Goal: Task Accomplishment & Management: Use online tool/utility

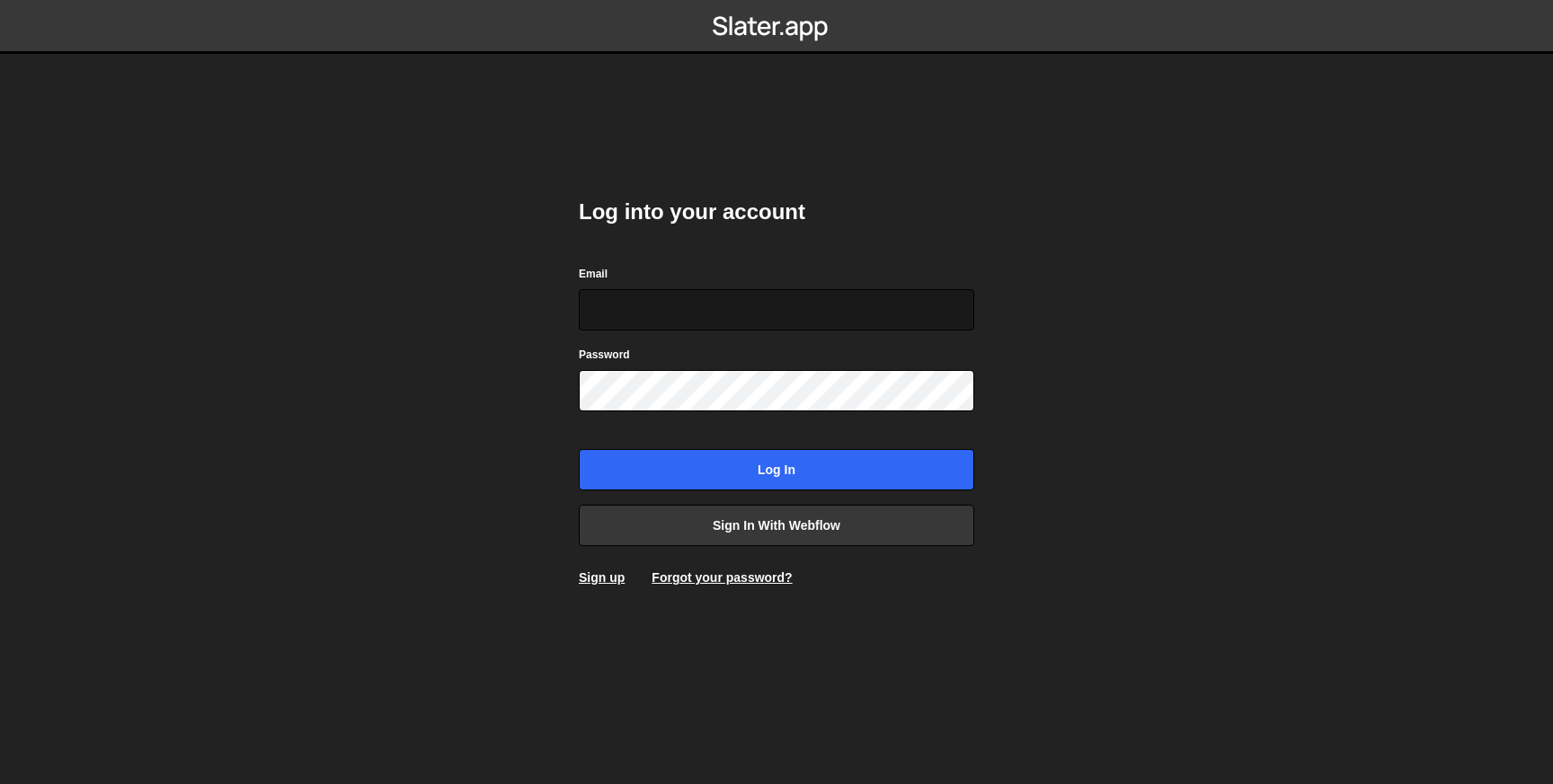
click at [635, 302] on input "Email" at bounding box center [776, 310] width 395 height 41
type input "dilshadkhaliq786@gmail.com"
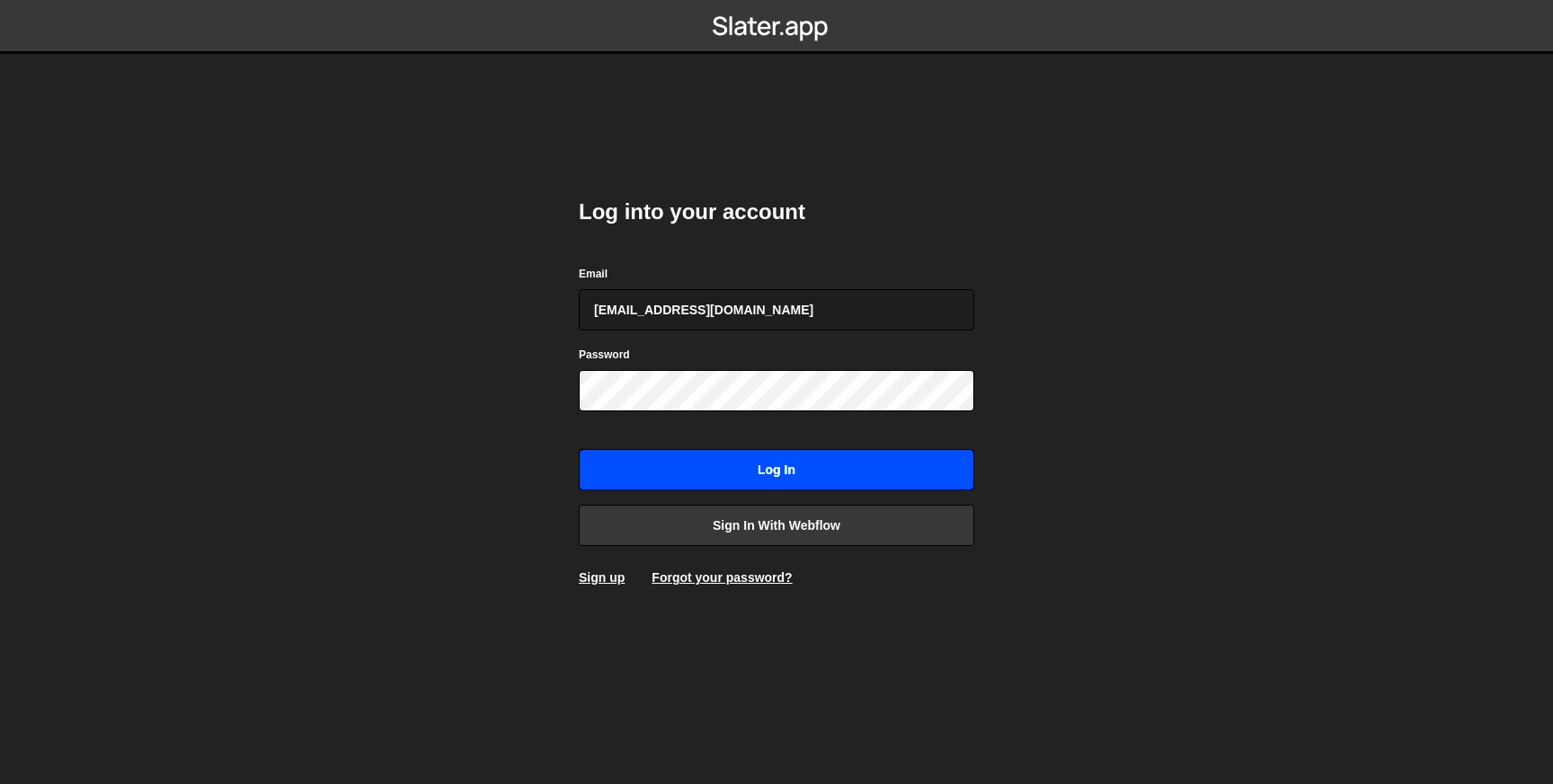
click at [770, 459] on input "Log in" at bounding box center [776, 470] width 395 height 41
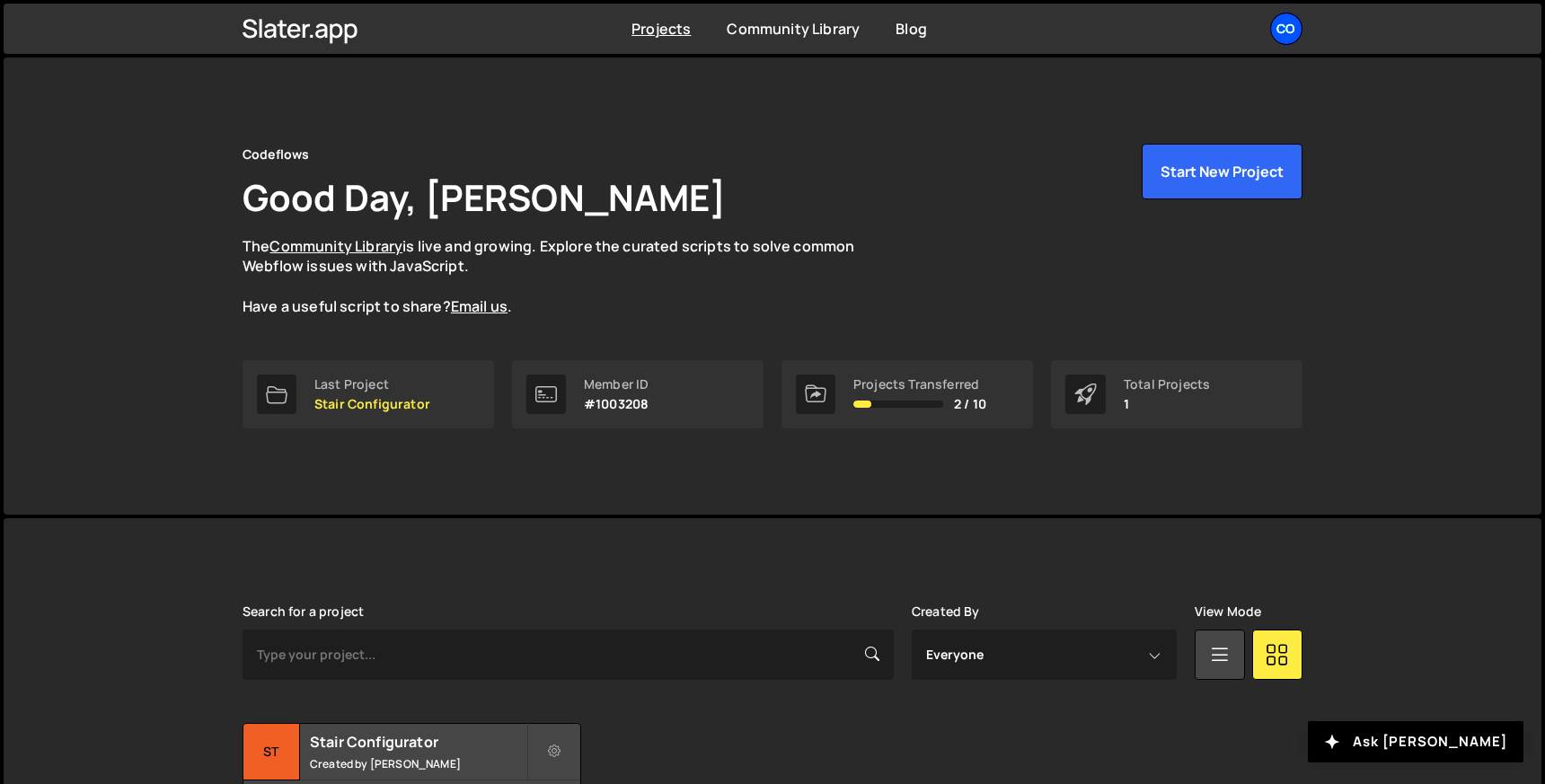
click at [1285, 13] on div "Co" at bounding box center [1286, 29] width 33 height 33
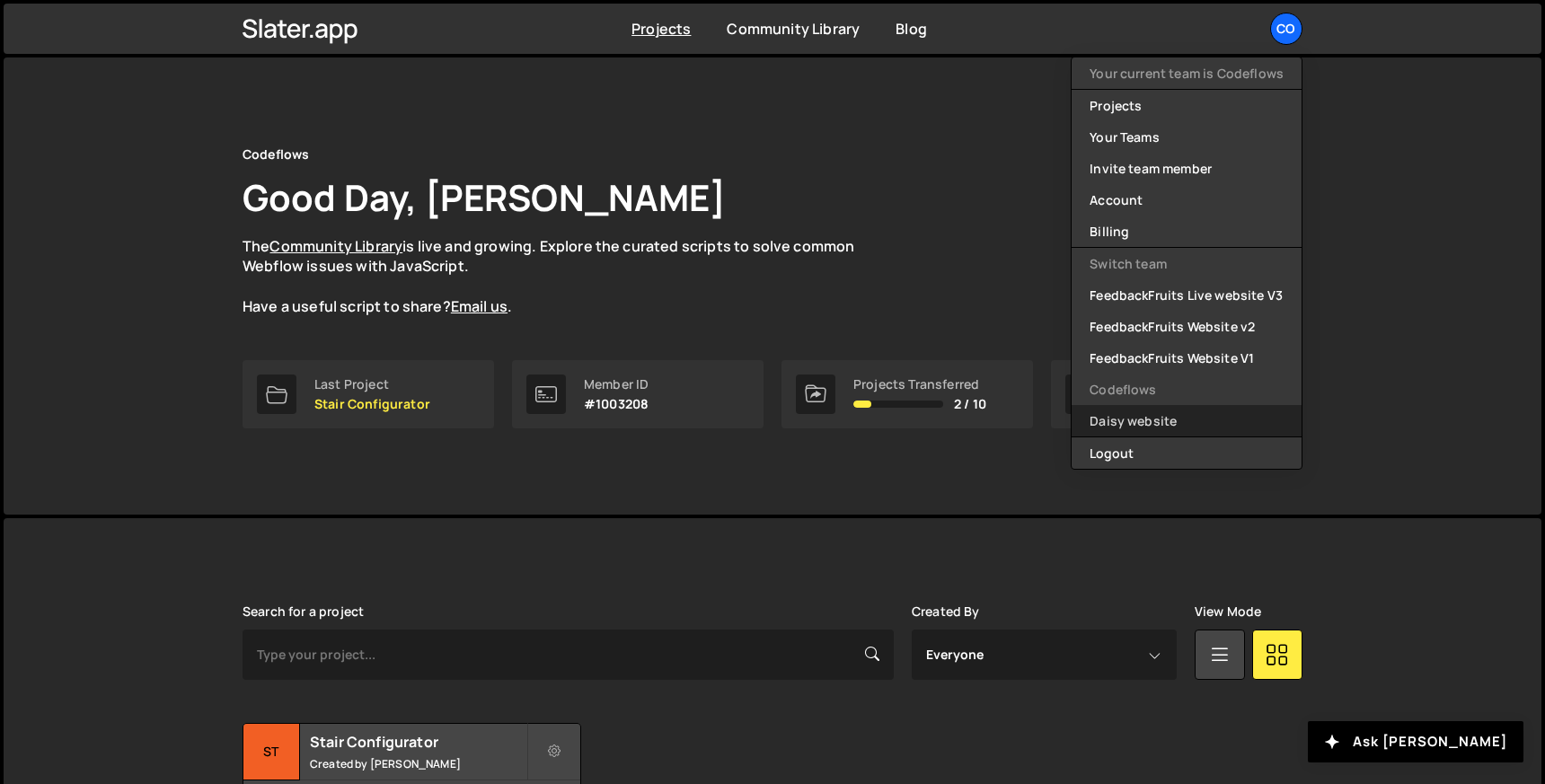
click at [1125, 415] on link "Daisy website" at bounding box center [1186, 421] width 230 height 32
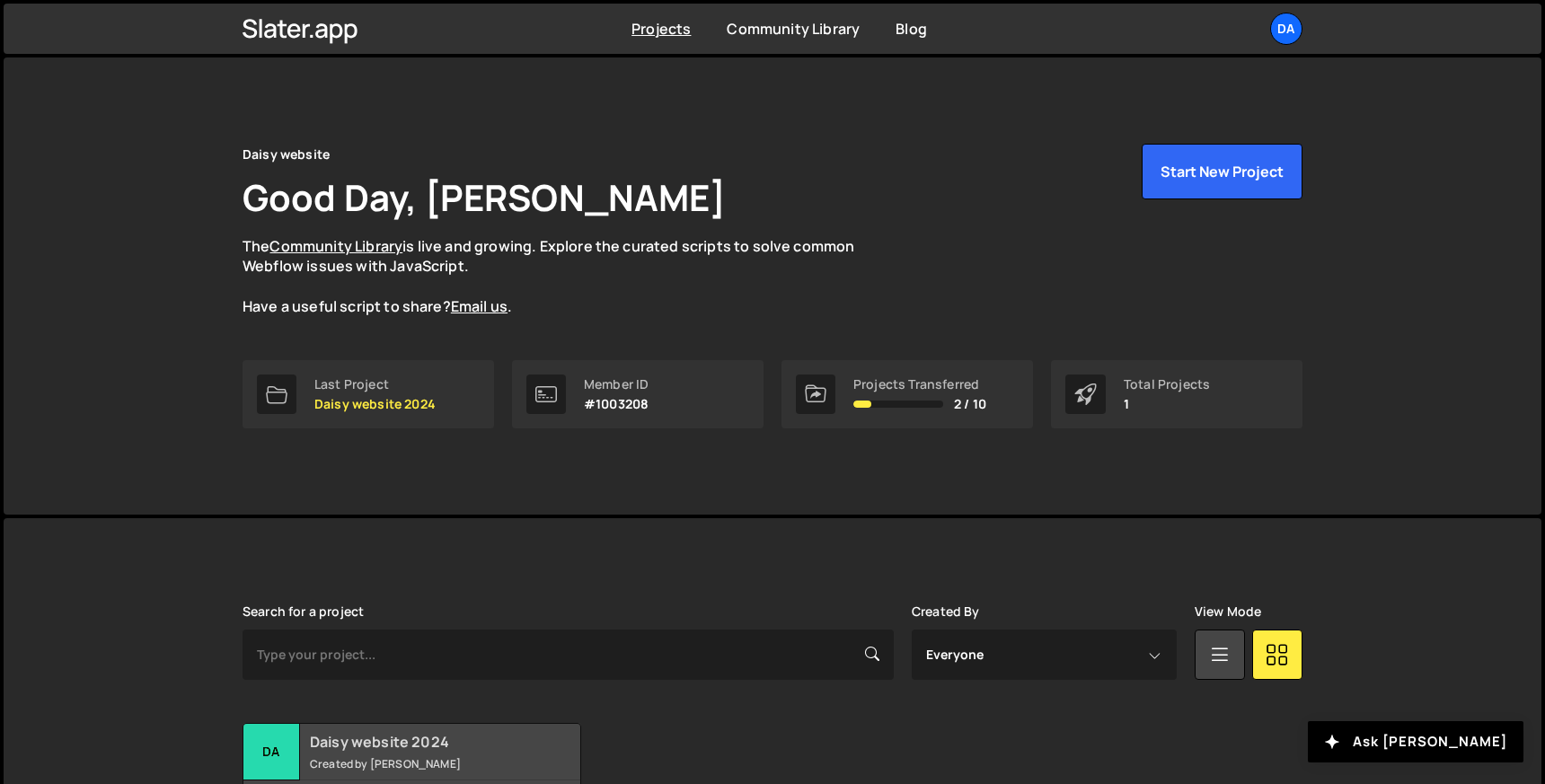
click at [447, 749] on h2 "Daisy website 2024" at bounding box center [418, 741] width 217 height 20
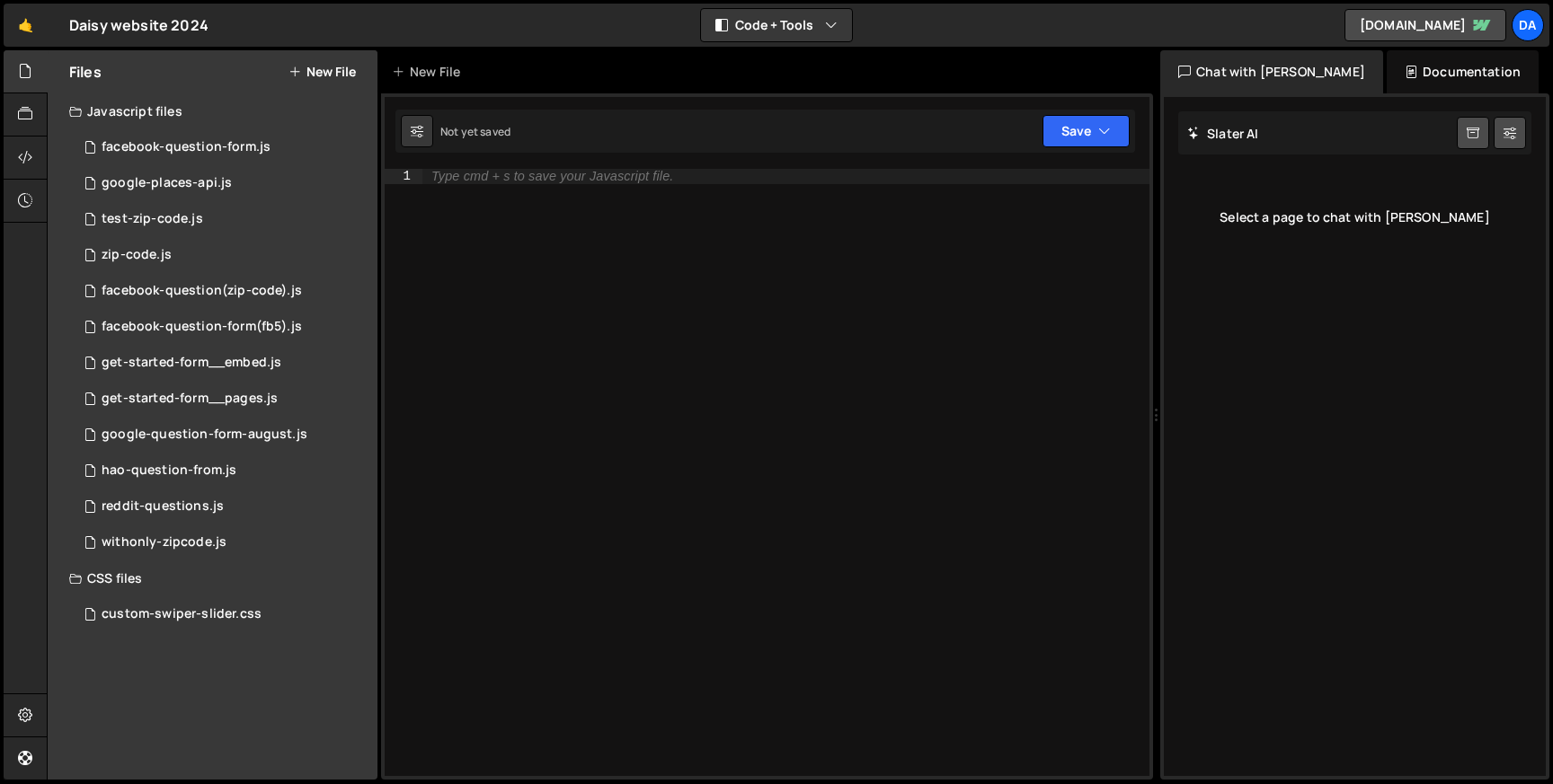
drag, startPoint x: 971, startPoint y: 352, endPoint x: 1146, endPoint y: 335, distance: 175.8
click at [1146, 335] on div "Files New File Javascript files 0 facebook-question-form.js 0 0 google-places-a…" at bounding box center [799, 415] width 1506 height 730
click at [226, 403] on div "get-started-form__pages.js" at bounding box center [189, 398] width 176 height 16
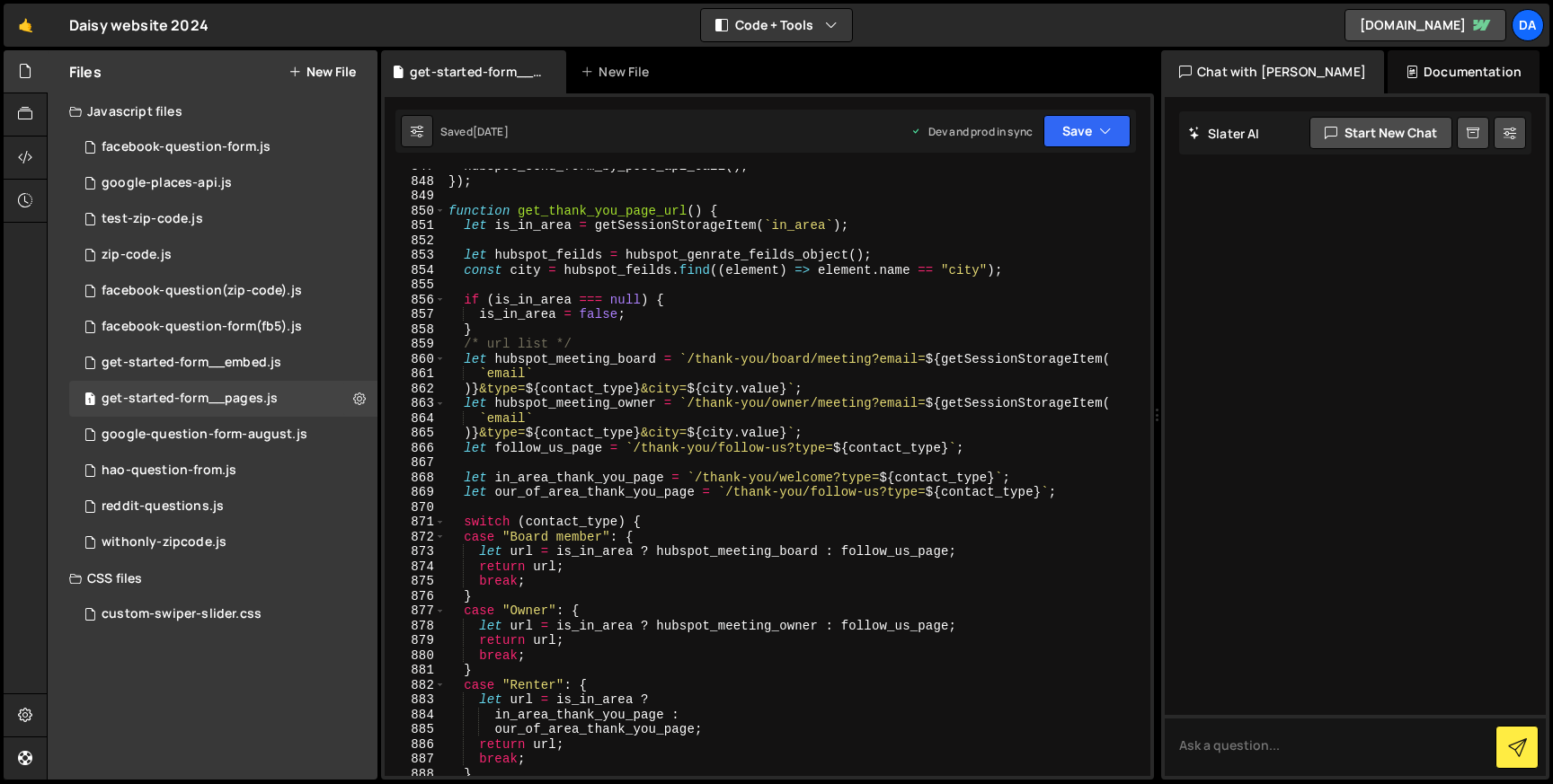
scroll to position [12573, 0]
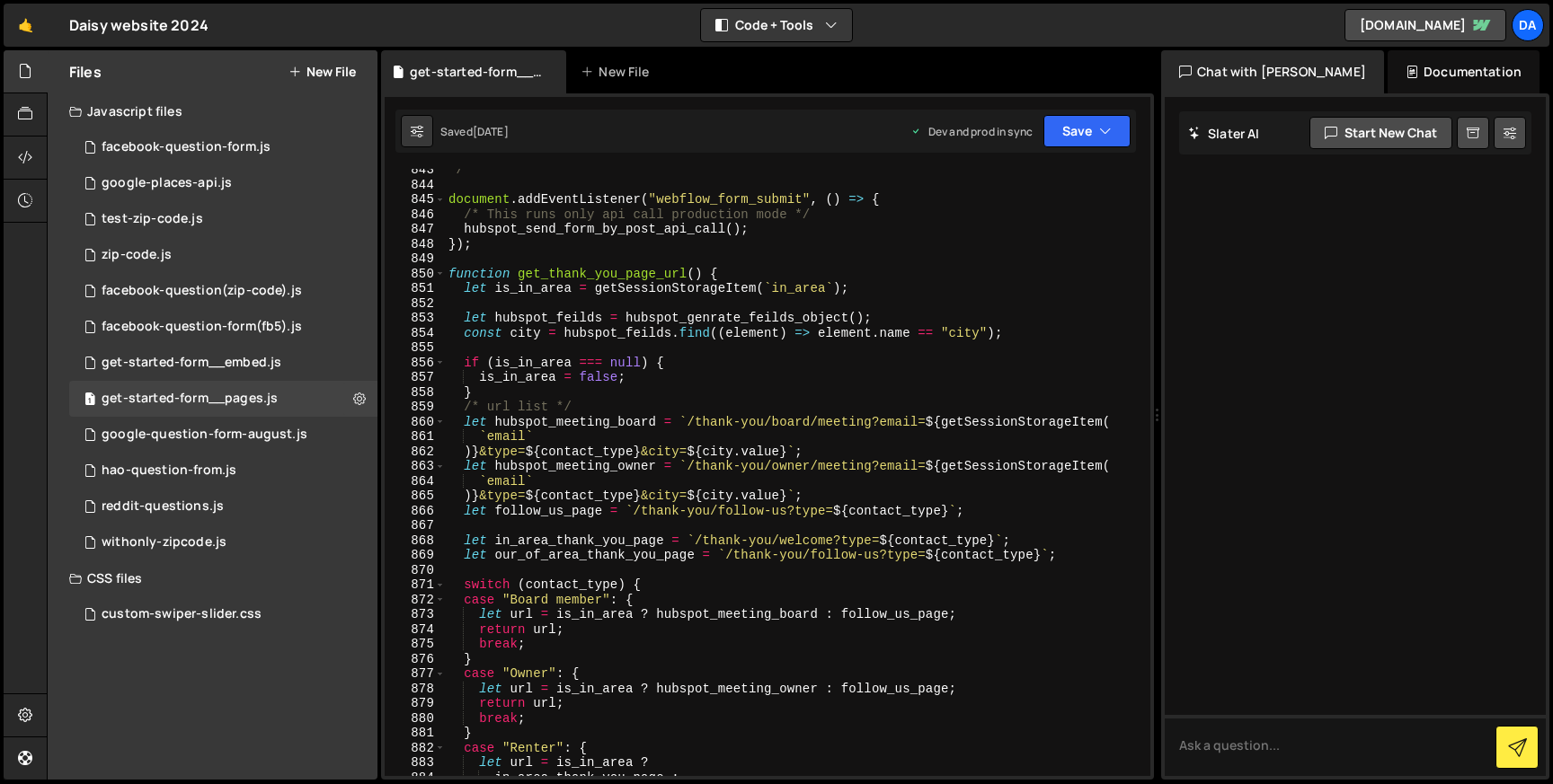
click at [597, 469] on div "*/ document . addEventListener ( "webflow_form_submit" , ( ) => { /* This runs …" at bounding box center [794, 481] width 698 height 637
click at [602, 498] on div "*/ document . addEventListener ( "webflow_form_submit" , ( ) => { /* This runs …" at bounding box center [794, 481] width 698 height 637
click at [557, 512] on div "*/ document . addEventListener ( "webflow_form_submit" , ( ) => { /* This runs …" at bounding box center [794, 481] width 698 height 637
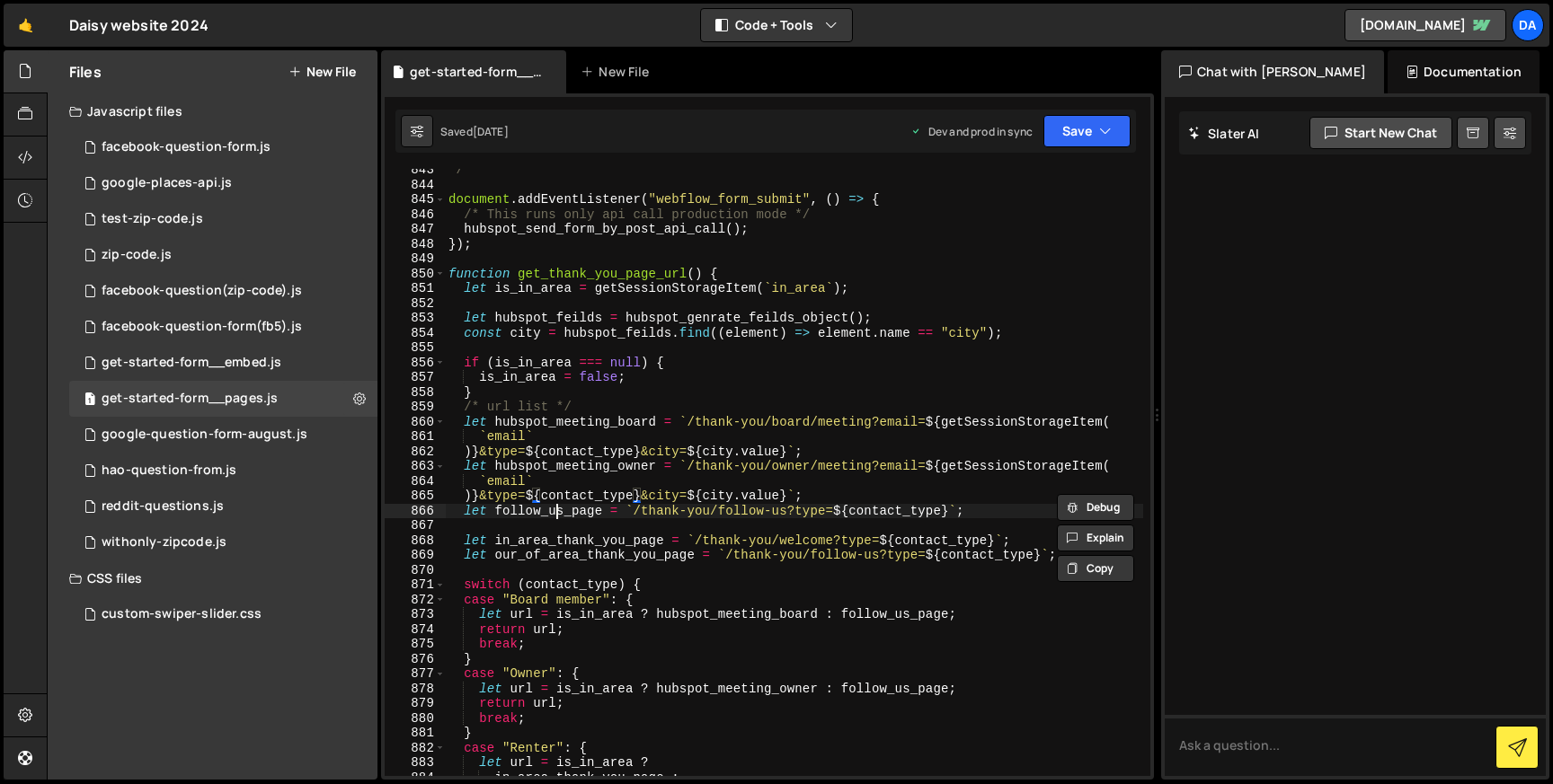
click at [557, 512] on div "*/ document . addEventListener ( "webflow_form_submit" , ( ) => { /* This runs …" at bounding box center [794, 481] width 698 height 637
click at [567, 545] on div "*/ document . addEventListener ( "webflow_form_submit" , ( ) => { /* This runs …" at bounding box center [794, 481] width 698 height 637
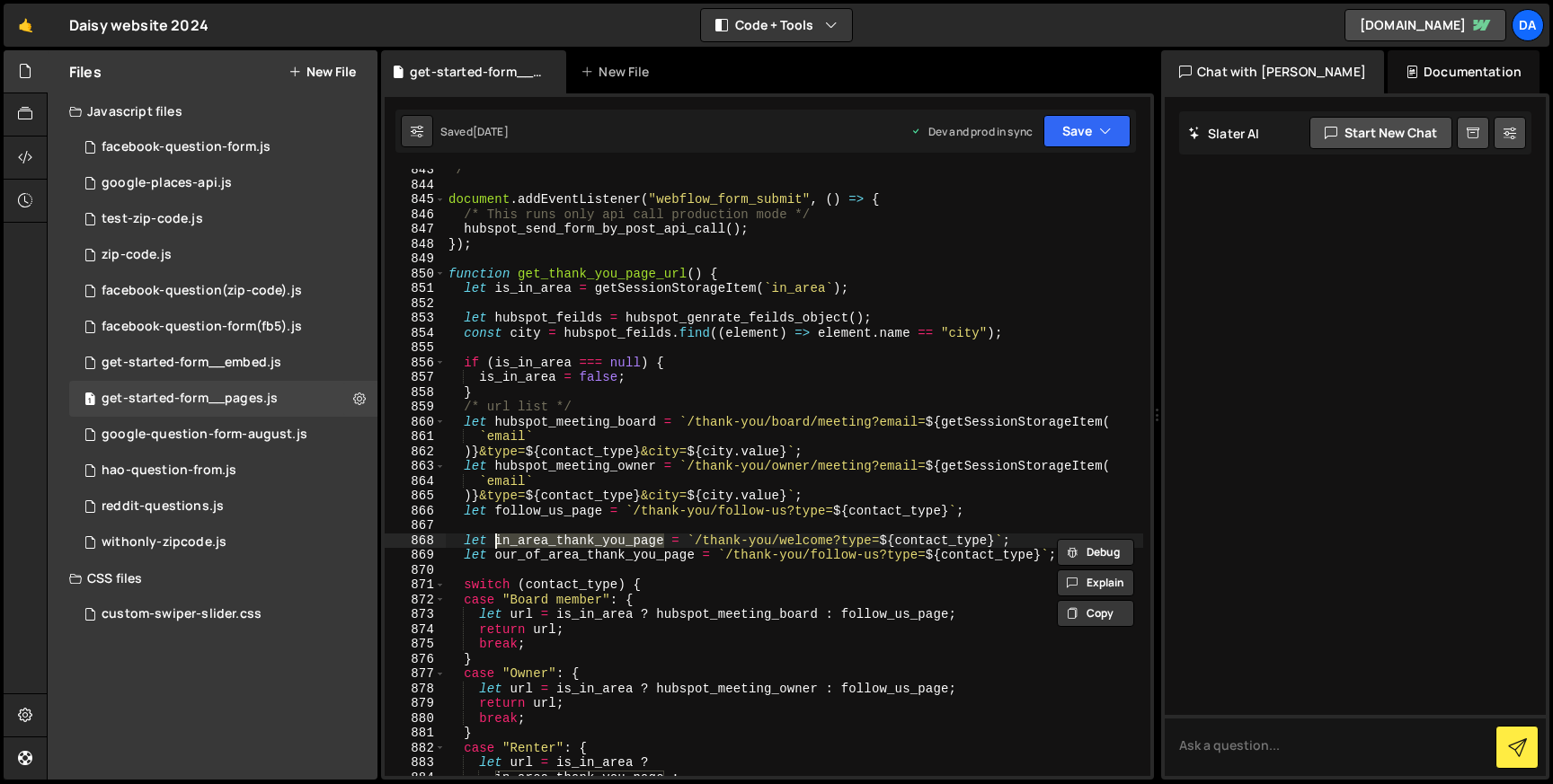
click at [576, 556] on div "*/ document . addEventListener ( "webflow_form_submit" , ( ) => { /* This runs …" at bounding box center [794, 481] width 698 height 637
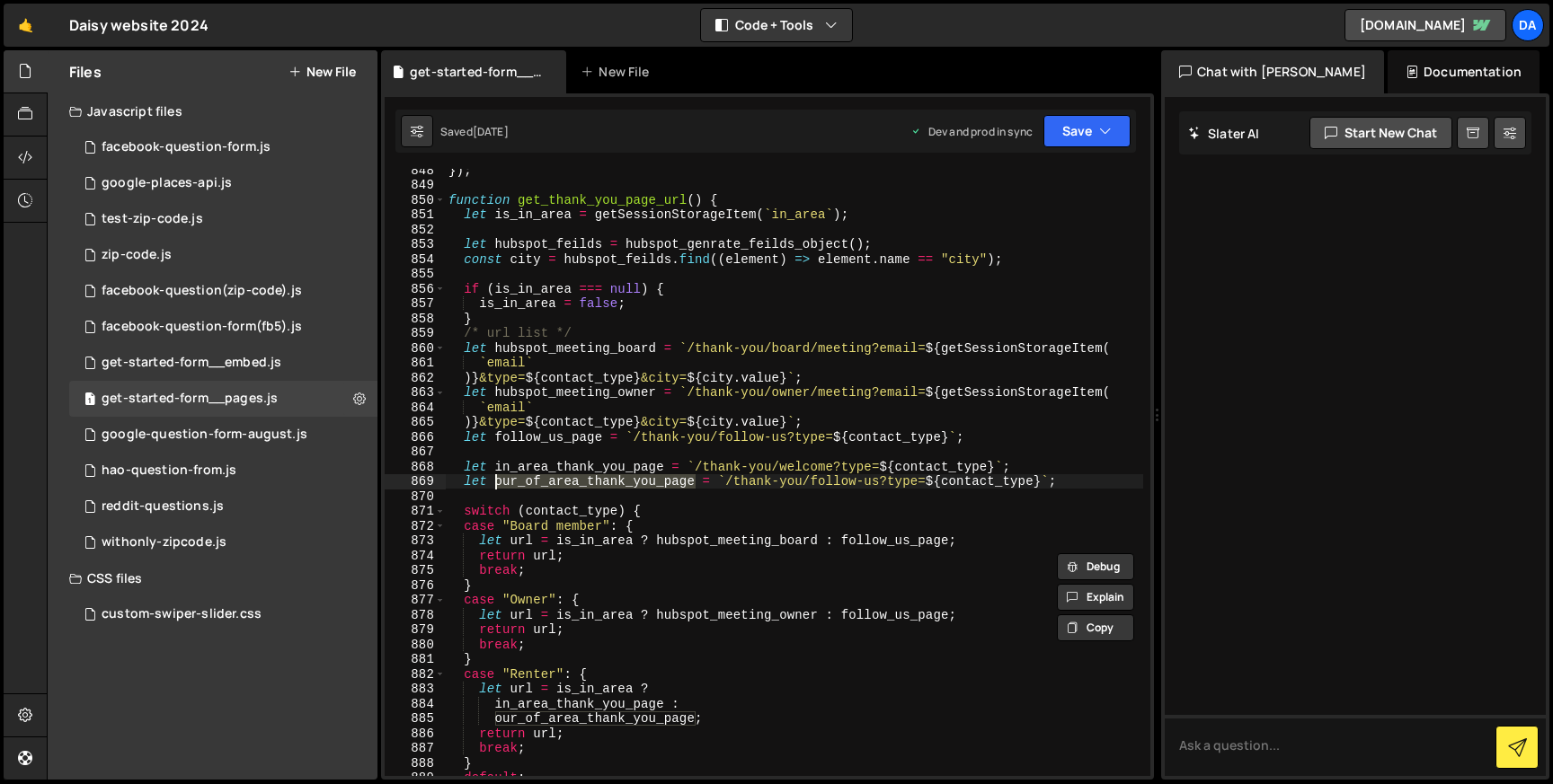
scroll to position [12648, 0]
click at [578, 348] on div "}) ; function get_thank_you_page_url ( ) { let is_in_area = getSessionStorageIt…" at bounding box center [794, 480] width 698 height 637
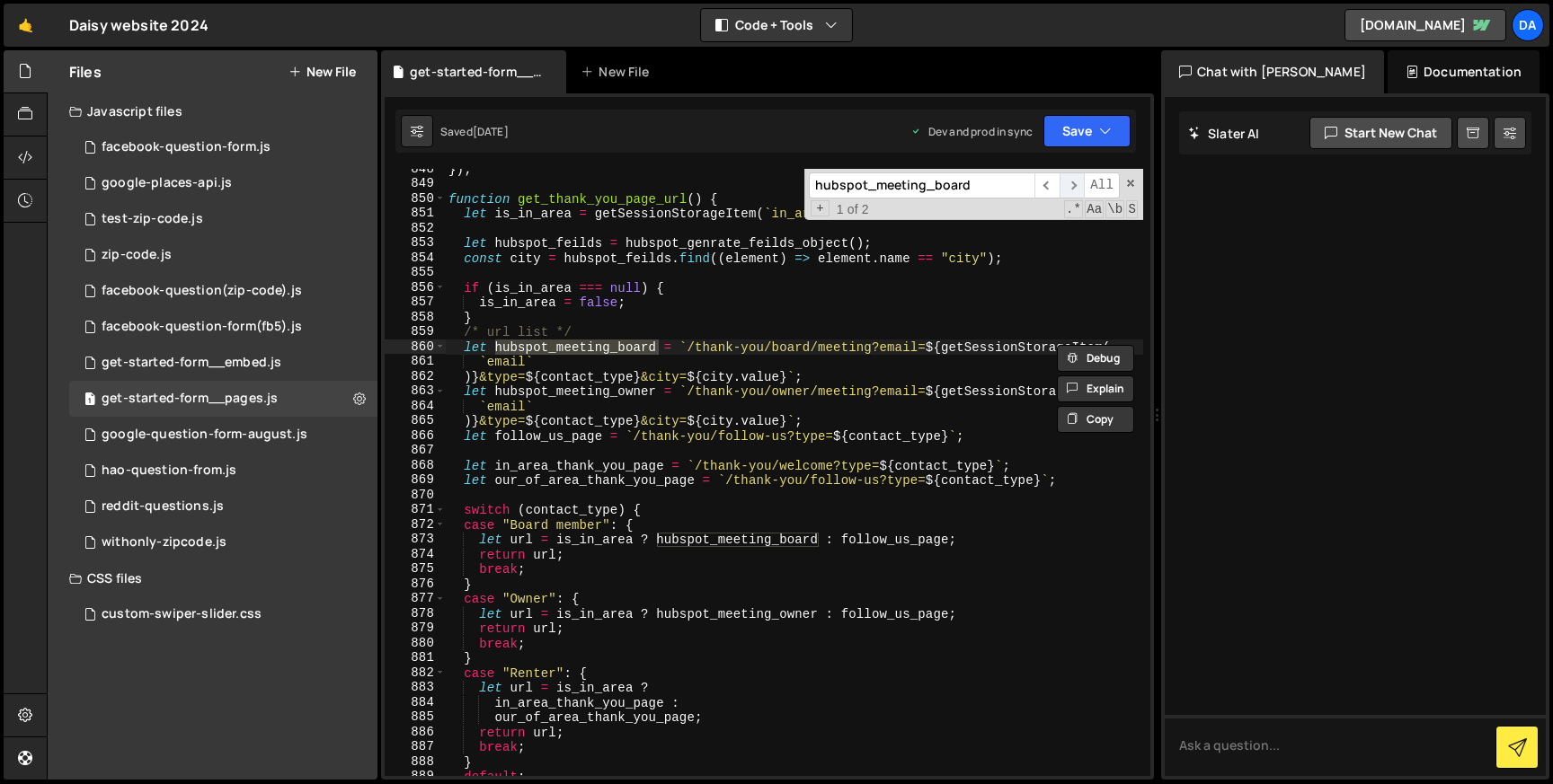
click at [1078, 181] on span "​" at bounding box center [1072, 185] width 25 height 26
click at [556, 440] on div "}) ; function get_thank_you_page_url ( ) { let is_in_area = getSessionStorageIt…" at bounding box center [794, 480] width 698 height 637
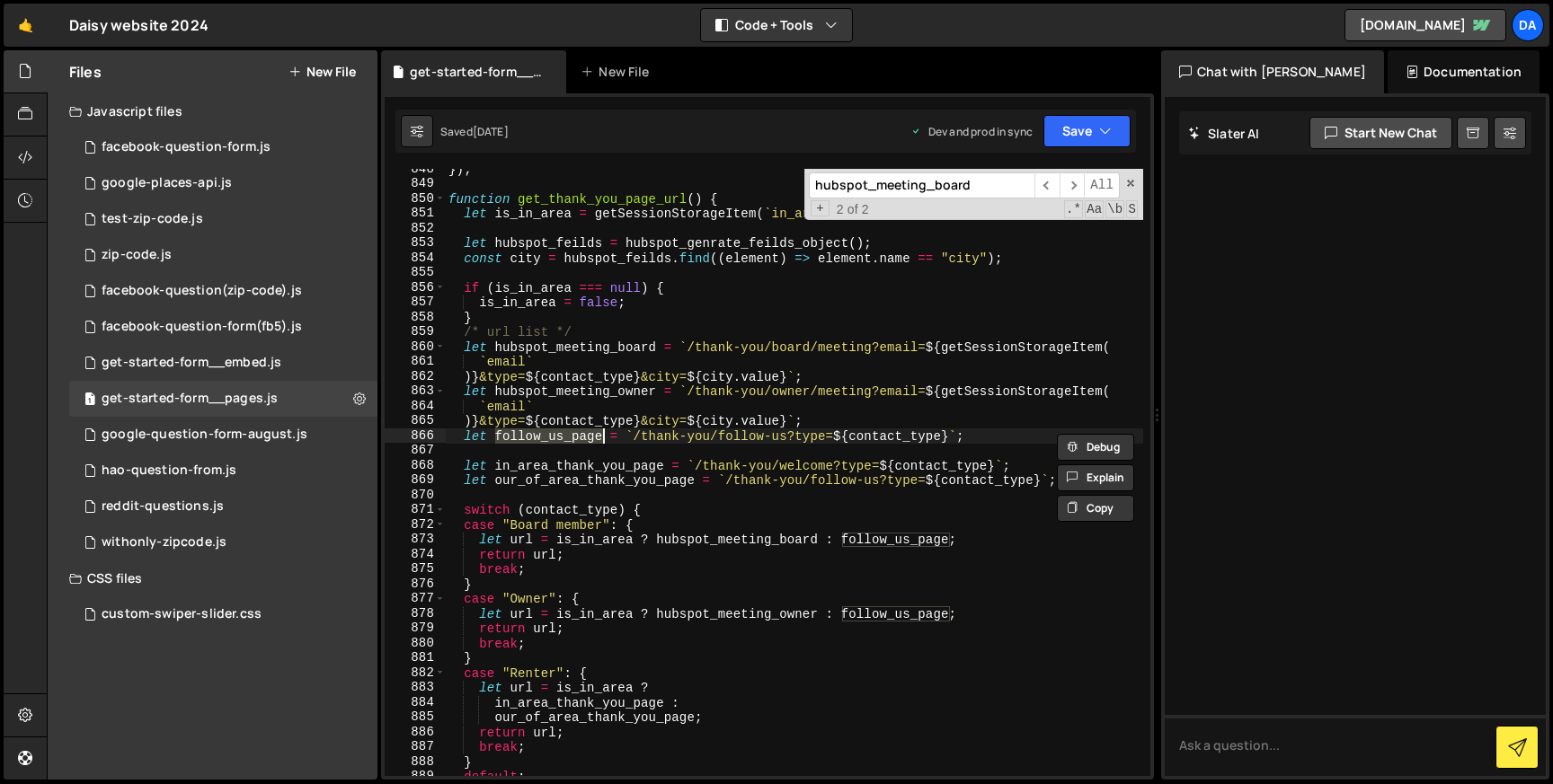
click at [556, 440] on div "}) ; function get_thank_you_page_url ( ) { let is_in_area = getSessionStorageIt…" at bounding box center [794, 480] width 698 height 637
click at [556, 440] on div "}) ; function get_thank_you_page_url ( ) { let is_in_area = getSessionStorageIt…" at bounding box center [794, 472] width 698 height 607
click at [556, 440] on div "}) ; function get_thank_you_page_url ( ) { let is_in_area = getSessionStorageIt…" at bounding box center [794, 480] width 698 height 637
click at [555, 394] on div "}) ; function get_thank_you_page_url ( ) { let is_in_area = getSessionStorageIt…" at bounding box center [794, 480] width 698 height 637
type textarea "let hubspot_meeting_owner = `/thank-you/owner/meeting?email=${getSessionStorage…"
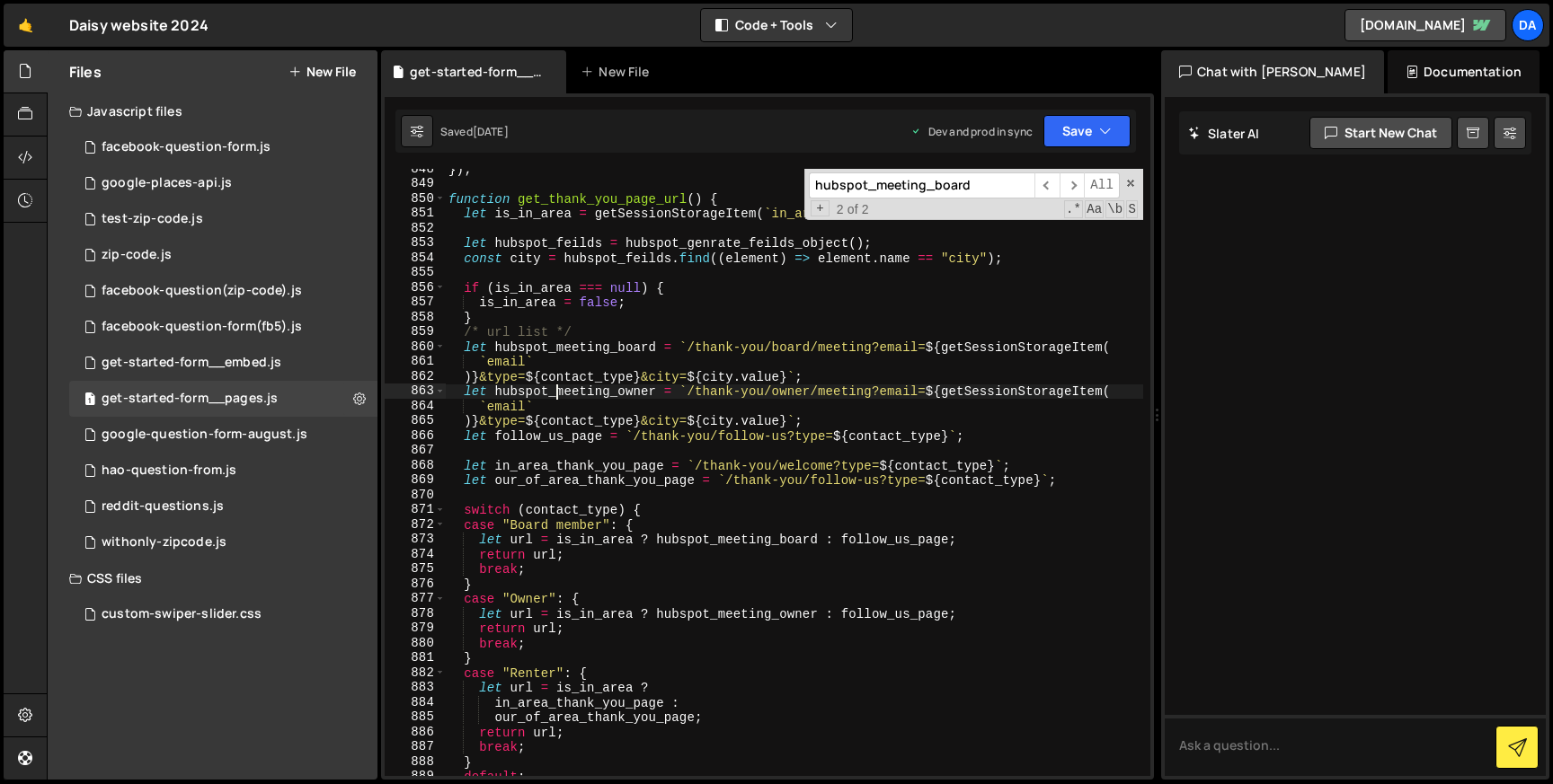
click at [555, 394] on div "}) ; function get_thank_you_page_url ( ) { let is_in_area = getSessionStorageIt…" at bounding box center [794, 480] width 698 height 637
click at [871, 186] on input "hubspot_meeting_board" at bounding box center [921, 185] width 225 height 26
paste input "owner"
type input "hubspot_meeting_owner"
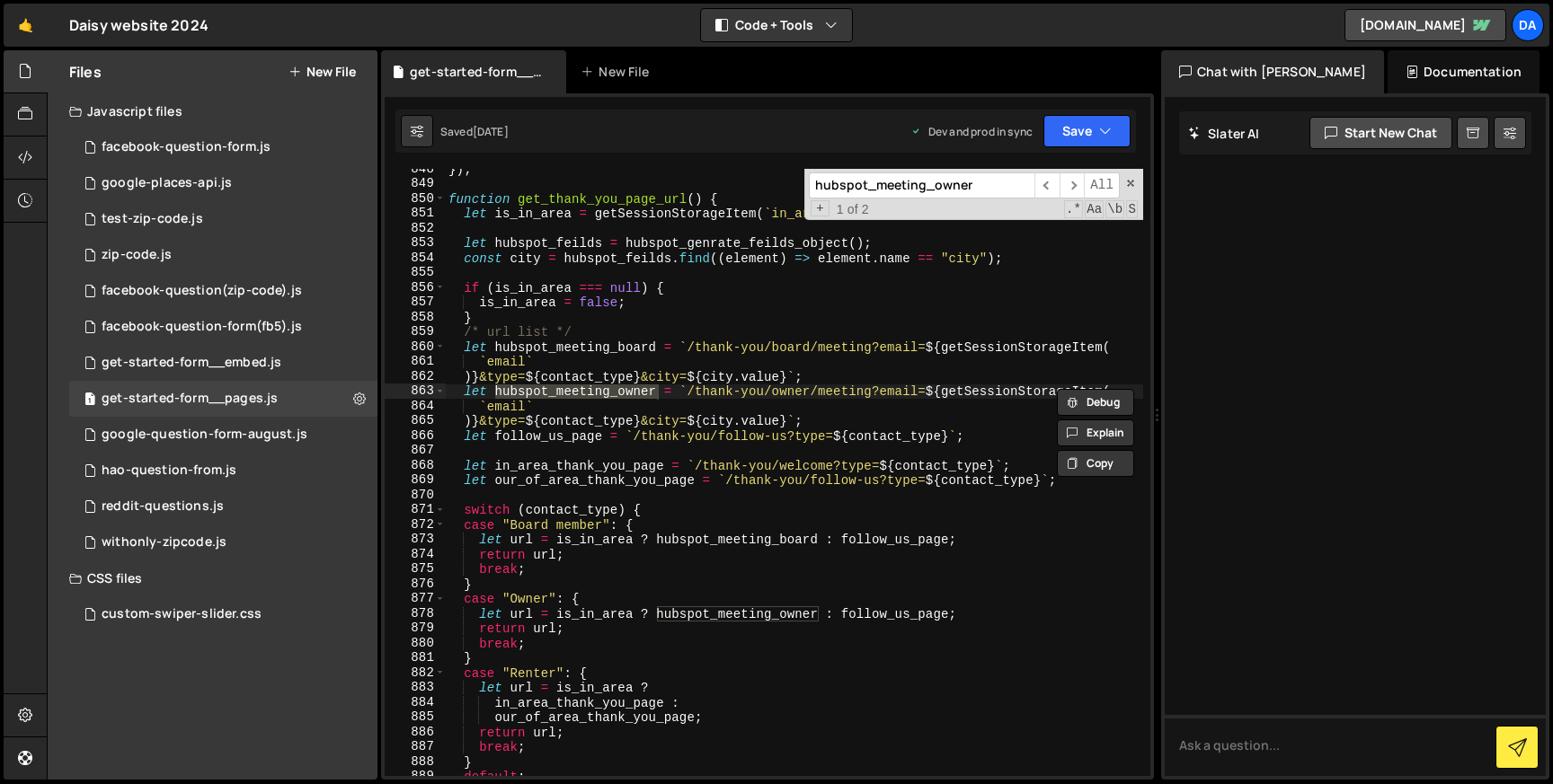
click at [862, 347] on div "}) ; function get_thank_you_page_url ( ) { let is_in_area = getSessionStorageIt…" at bounding box center [794, 480] width 698 height 637
click at [559, 346] on div "}) ; function get_thank_you_page_url ( ) { let is_in_area = getSessionStorageIt…" at bounding box center [794, 480] width 698 height 637
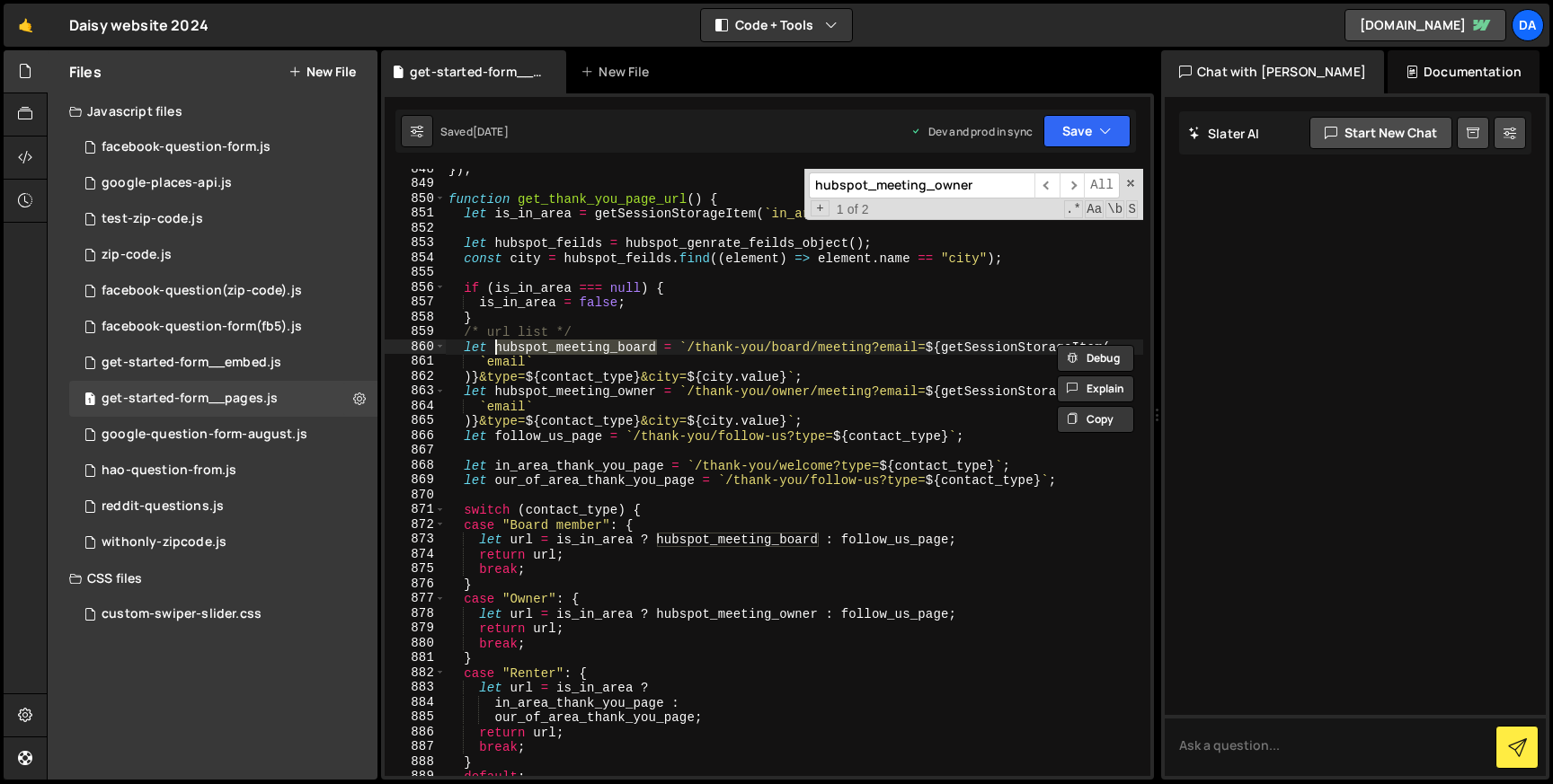
click at [554, 390] on div "}) ; function get_thank_you_page_url ( ) { let is_in_area = getSessionStorageIt…" at bounding box center [794, 480] width 698 height 637
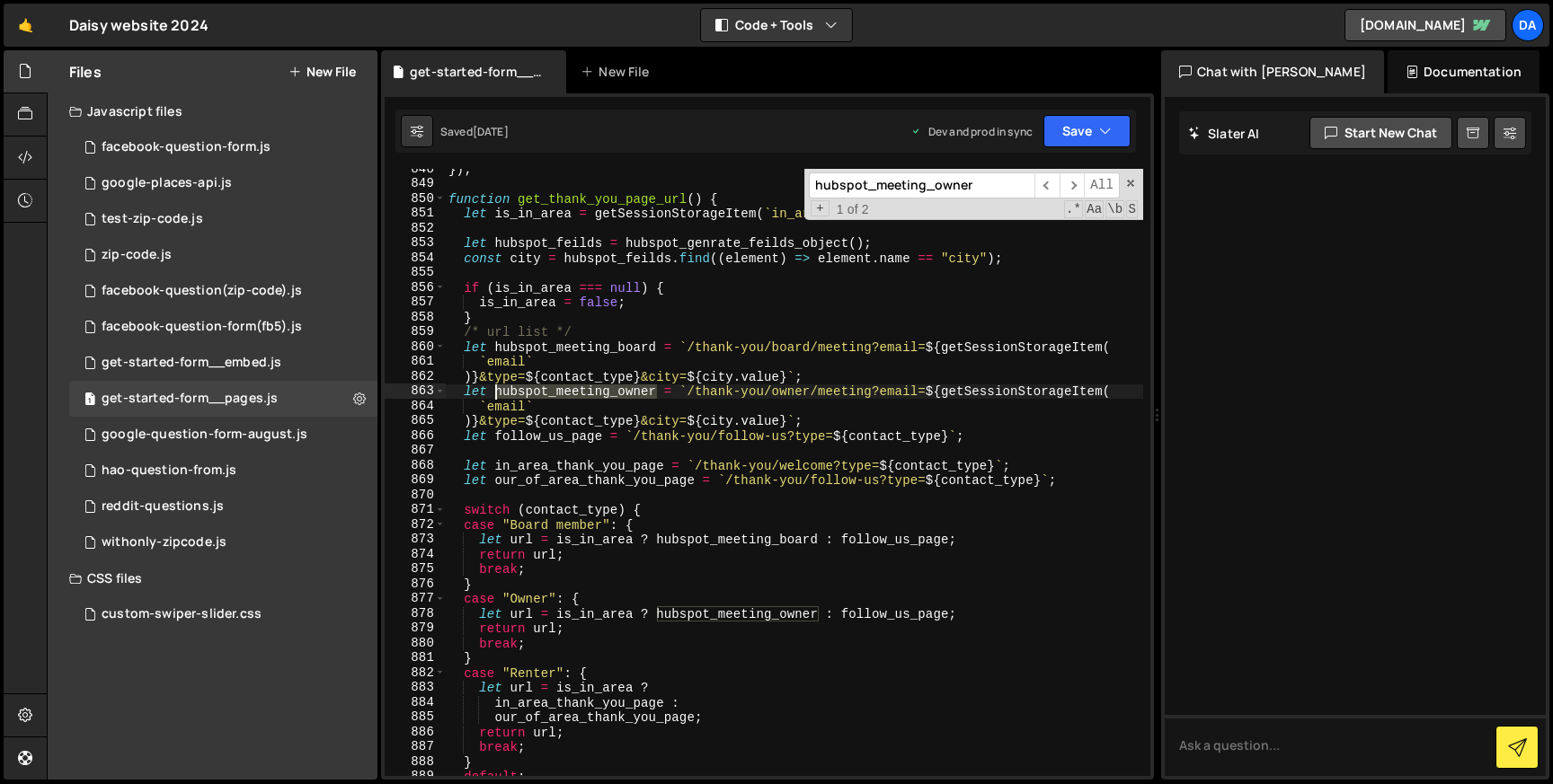
click at [554, 390] on div "}) ; function get_thank_you_page_url ( ) { let is_in_area = getSessionStorageIt…" at bounding box center [794, 480] width 698 height 637
click at [557, 437] on div "}) ; function get_thank_you_page_url ( ) { let is_in_area = getSessionStorageIt…" at bounding box center [794, 480] width 698 height 637
click at [566, 392] on div "}) ; function get_thank_you_page_url ( ) { let is_in_area = getSessionStorageIt…" at bounding box center [794, 480] width 698 height 637
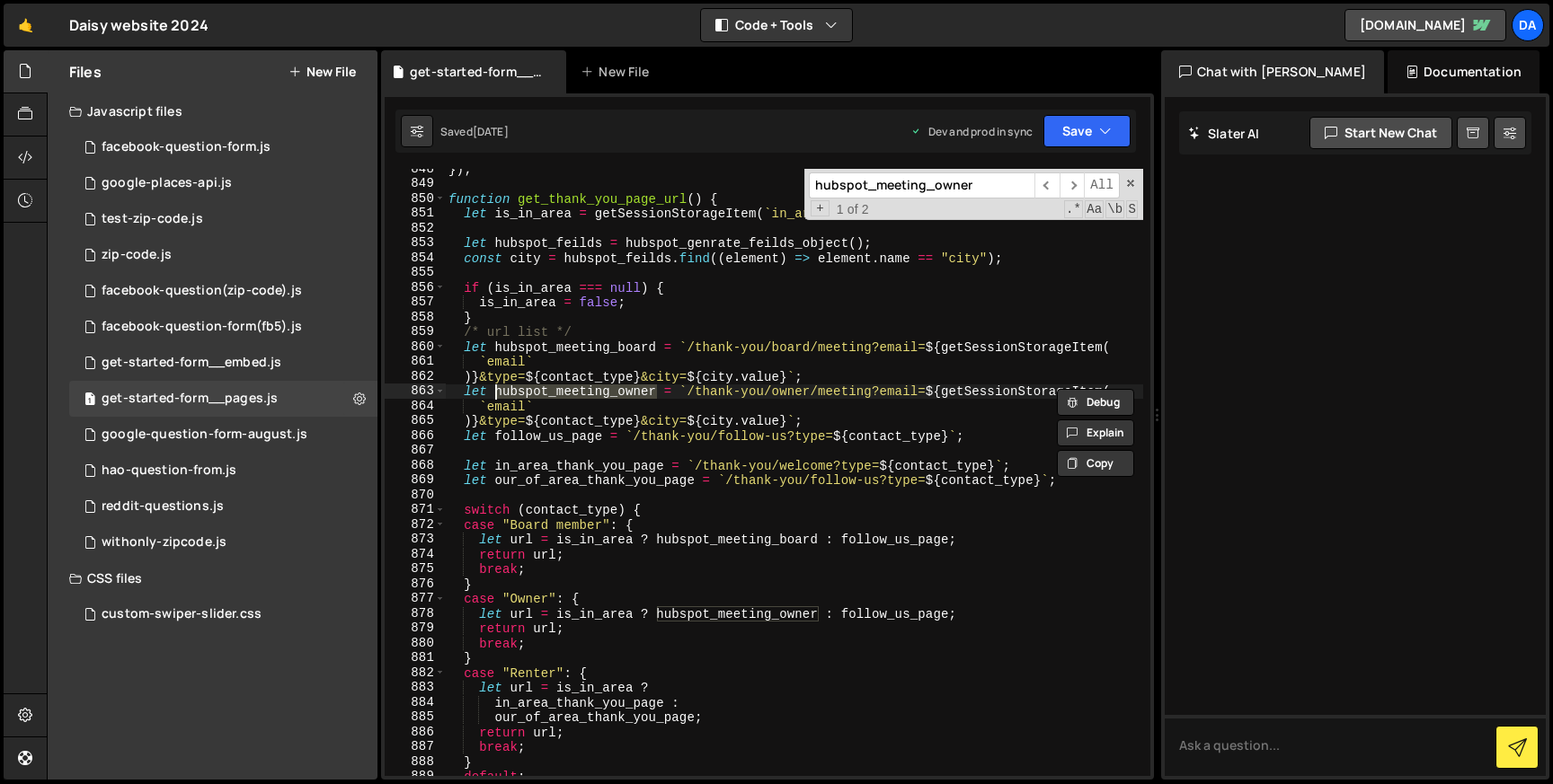
click at [572, 437] on div "}) ; function get_thank_you_page_url ( ) { let is_in_area = getSessionStorageIt…" at bounding box center [794, 480] width 698 height 637
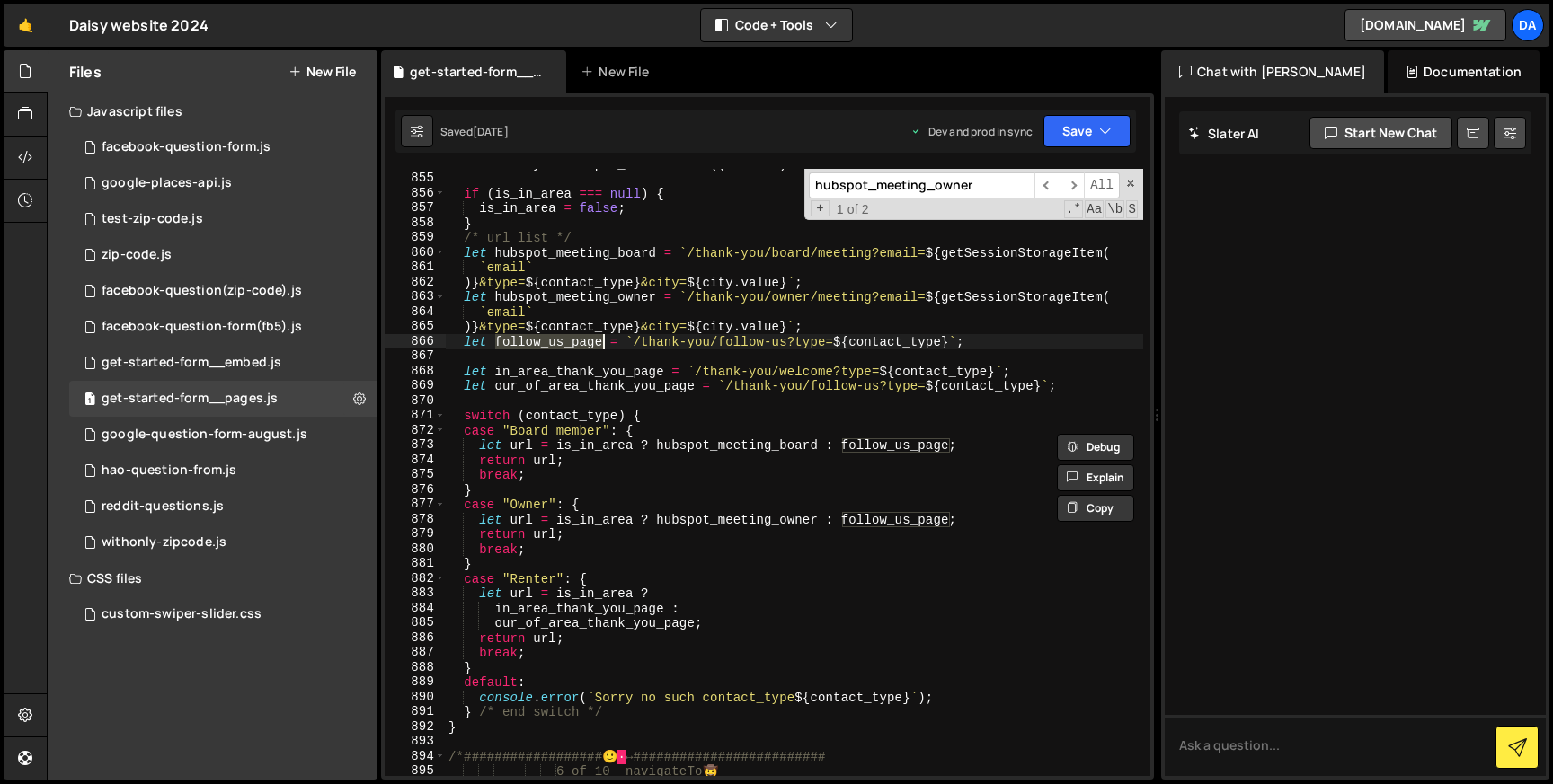
scroll to position [12743, 0]
click at [809, 374] on div "const city = hubspot_feilds . find (( element ) => element . name == "city" ) ;…" at bounding box center [794, 473] width 698 height 637
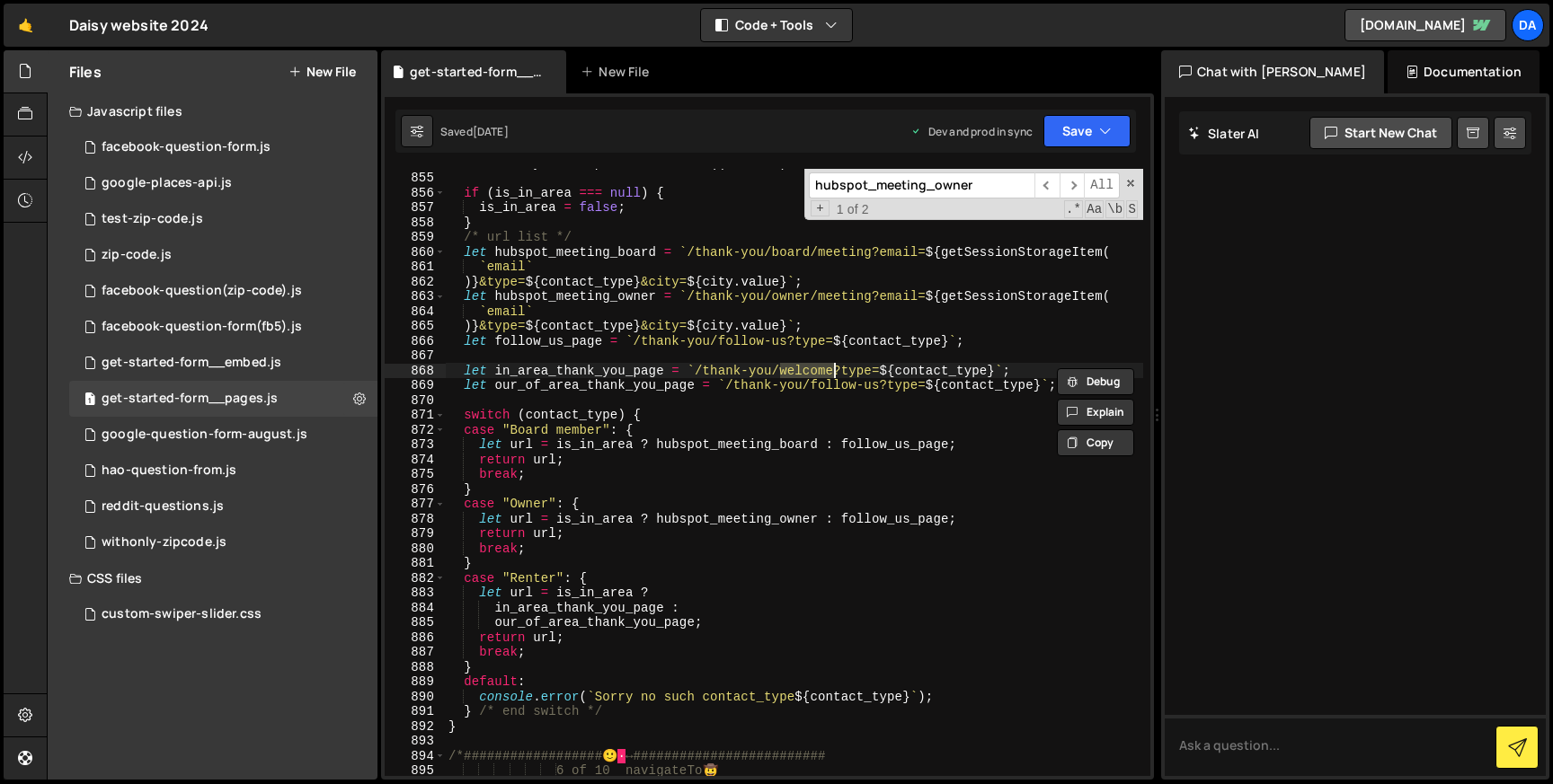
click at [837, 383] on div "const city = hubspot_feilds . find (( element ) => element . name == "city" ) ;…" at bounding box center [794, 473] width 698 height 637
click at [754, 339] on div "const city = hubspot_feilds . find (( element ) => element . name == "city" ) ;…" at bounding box center [794, 473] width 698 height 637
click at [837, 388] on div "const city = hubspot_feilds . find (( element ) => element . name == "city" ) ;…" at bounding box center [794, 473] width 698 height 637
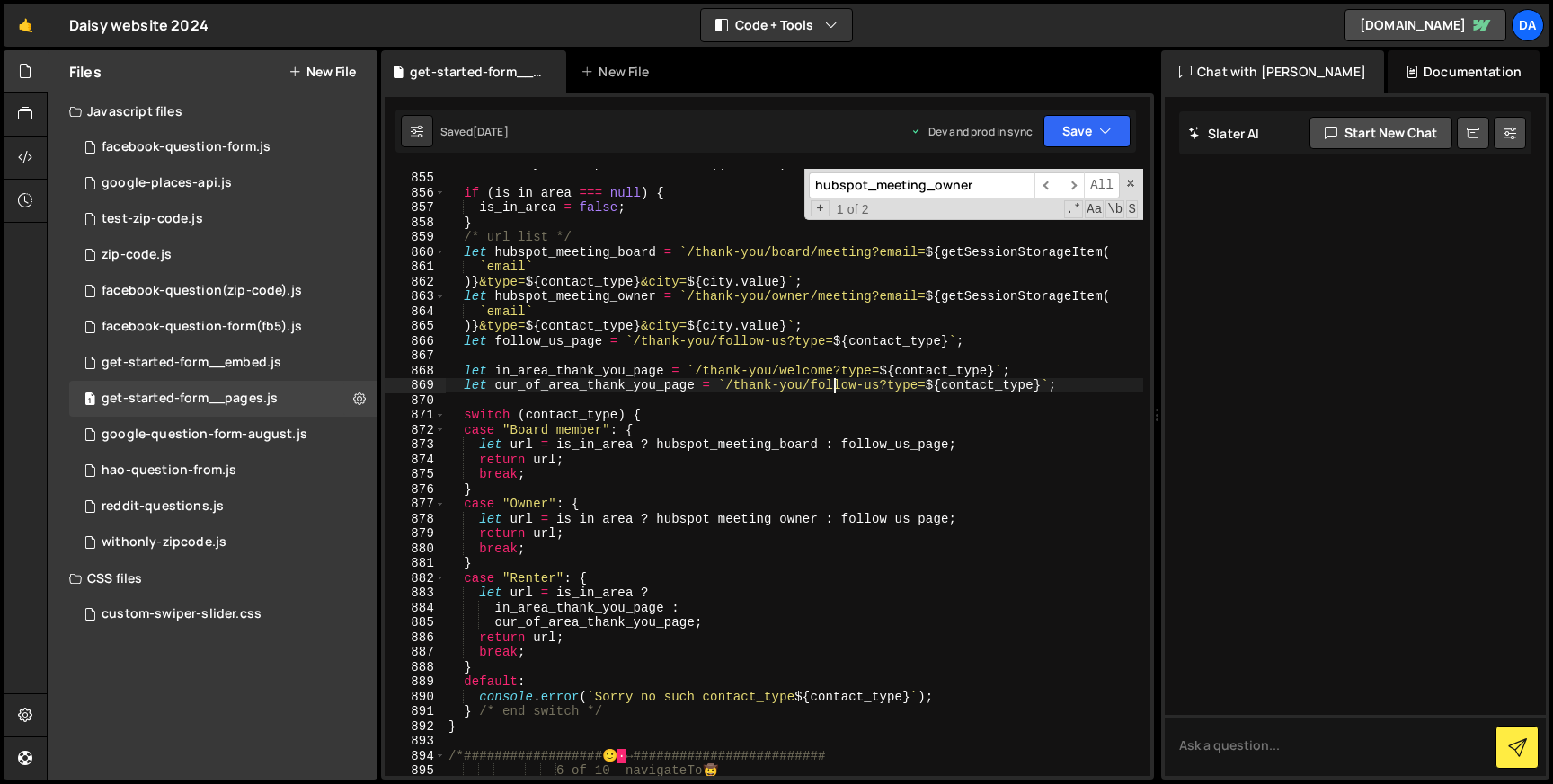
click at [837, 388] on div "const city = hubspot_feilds . find (( element ) => element . name == "city" ) ;…" at bounding box center [794, 473] width 698 height 637
click at [744, 339] on div "const city = hubspot_feilds . find (( element ) => element . name == "city" ) ;…" at bounding box center [794, 473] width 698 height 637
type textarea "let follow_us_page = `/thank-you/follow-us?type=${contact_type}`;"
click at [744, 339] on div "const city = hubspot_feilds . find (( element ) => element . name == "city" ) ;…" at bounding box center [794, 473] width 698 height 637
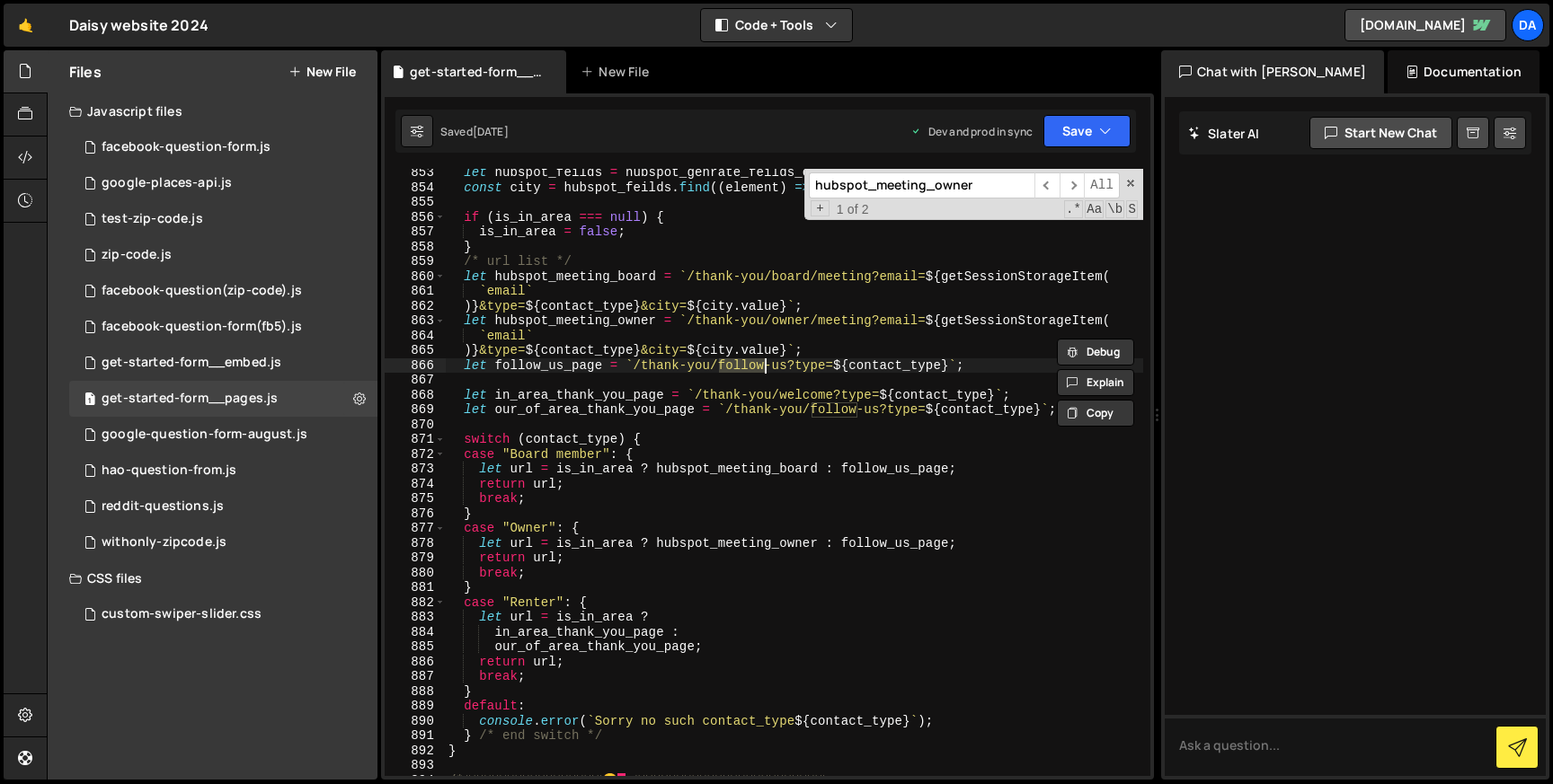
scroll to position [12710, 0]
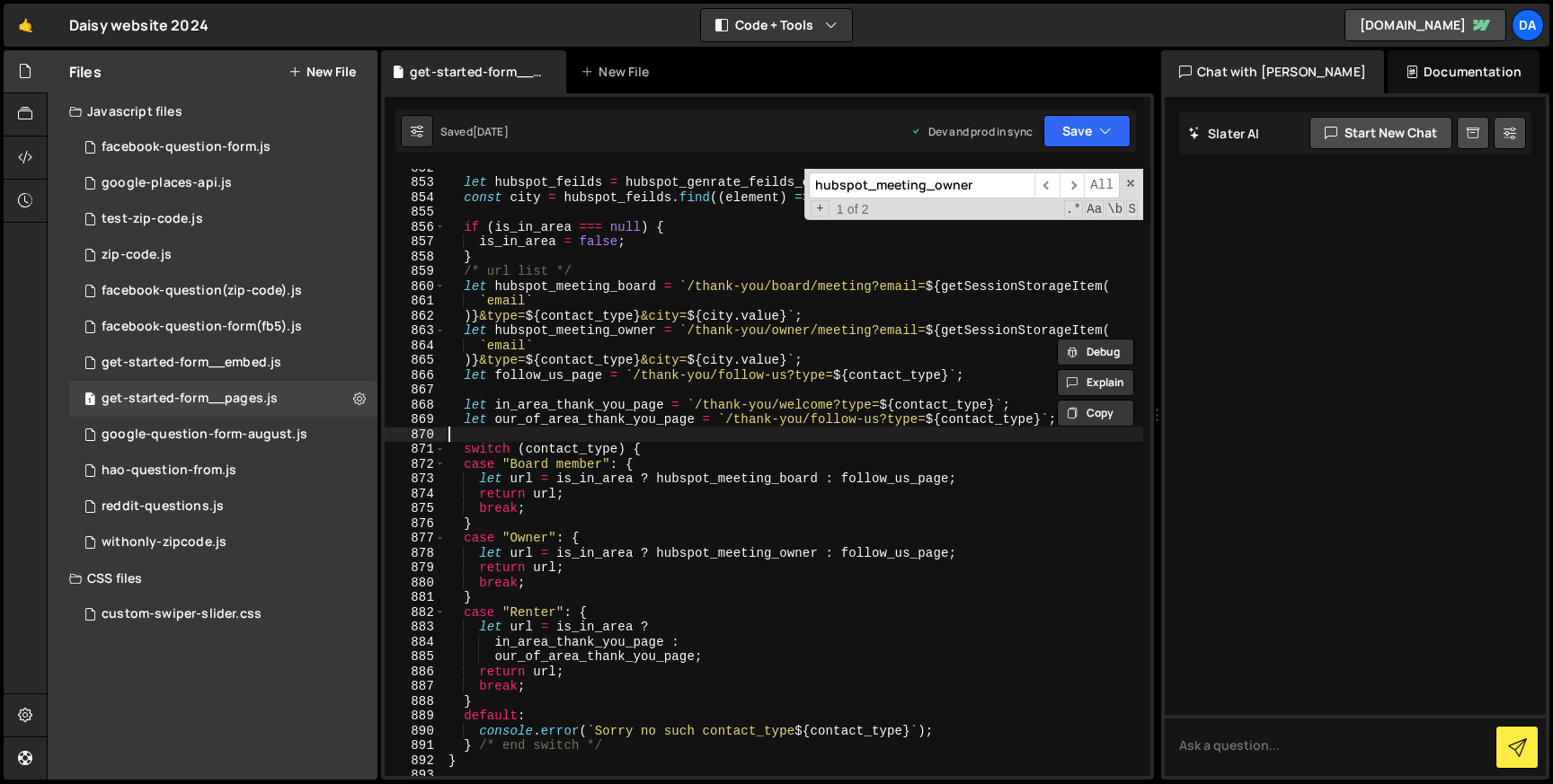
click at [797, 438] on div "let hubspot_feilds = hubspot_genrate_feilds_object ( ) ; const city = hubspot_f…" at bounding box center [794, 478] width 698 height 637
click at [761, 371] on div "let hubspot_feilds = hubspot_genrate_feilds_object ( ) ; const city = hubspot_f…" at bounding box center [794, 478] width 698 height 637
type textarea "let follow_us_page = `/thank-you/follow-us?type=${contact_type}`;"
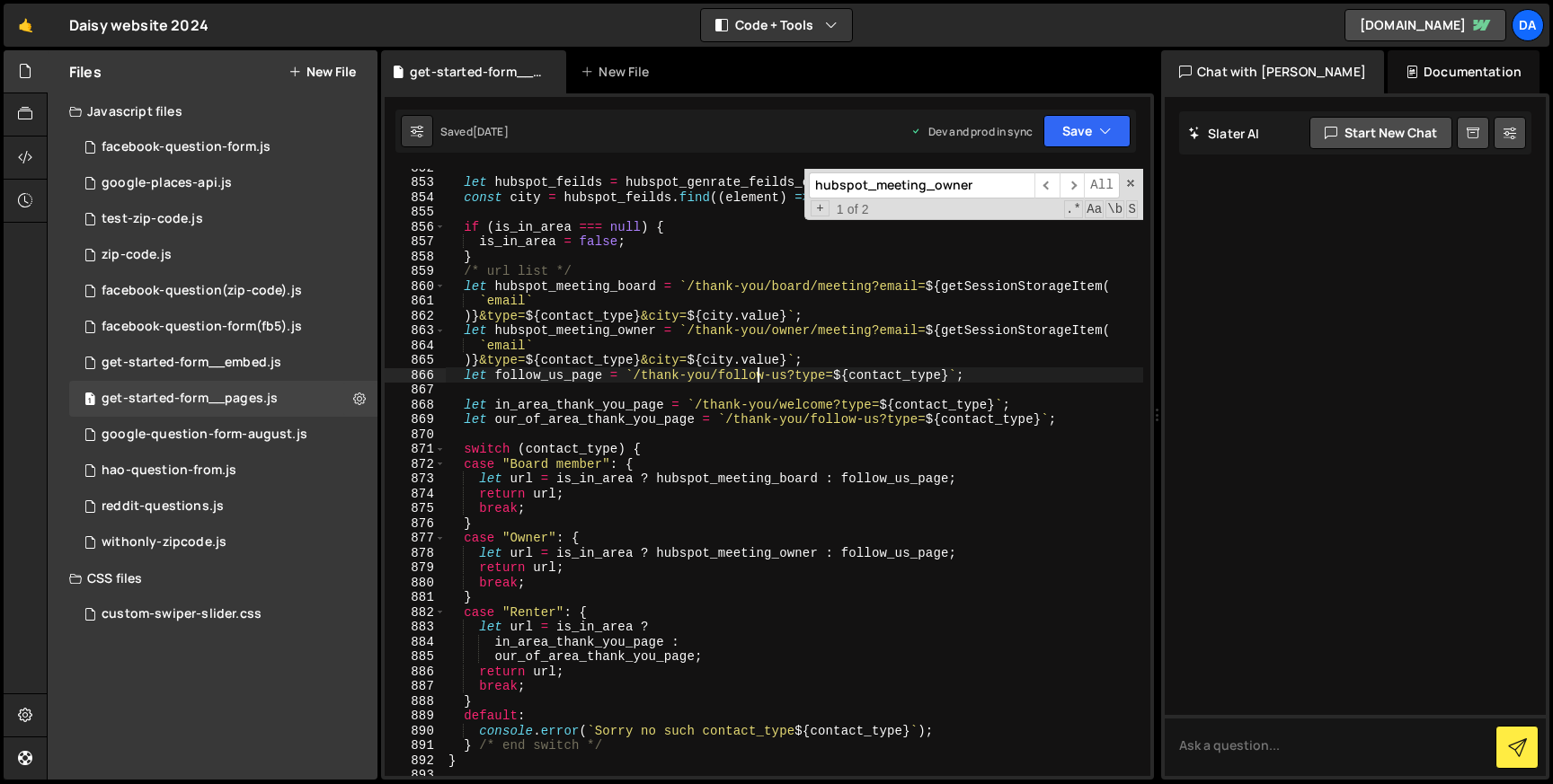
click at [761, 371] on div "let hubspot_feilds = hubspot_genrate_feilds_object ( ) ; const city = hubspot_f…" at bounding box center [794, 478] width 698 height 637
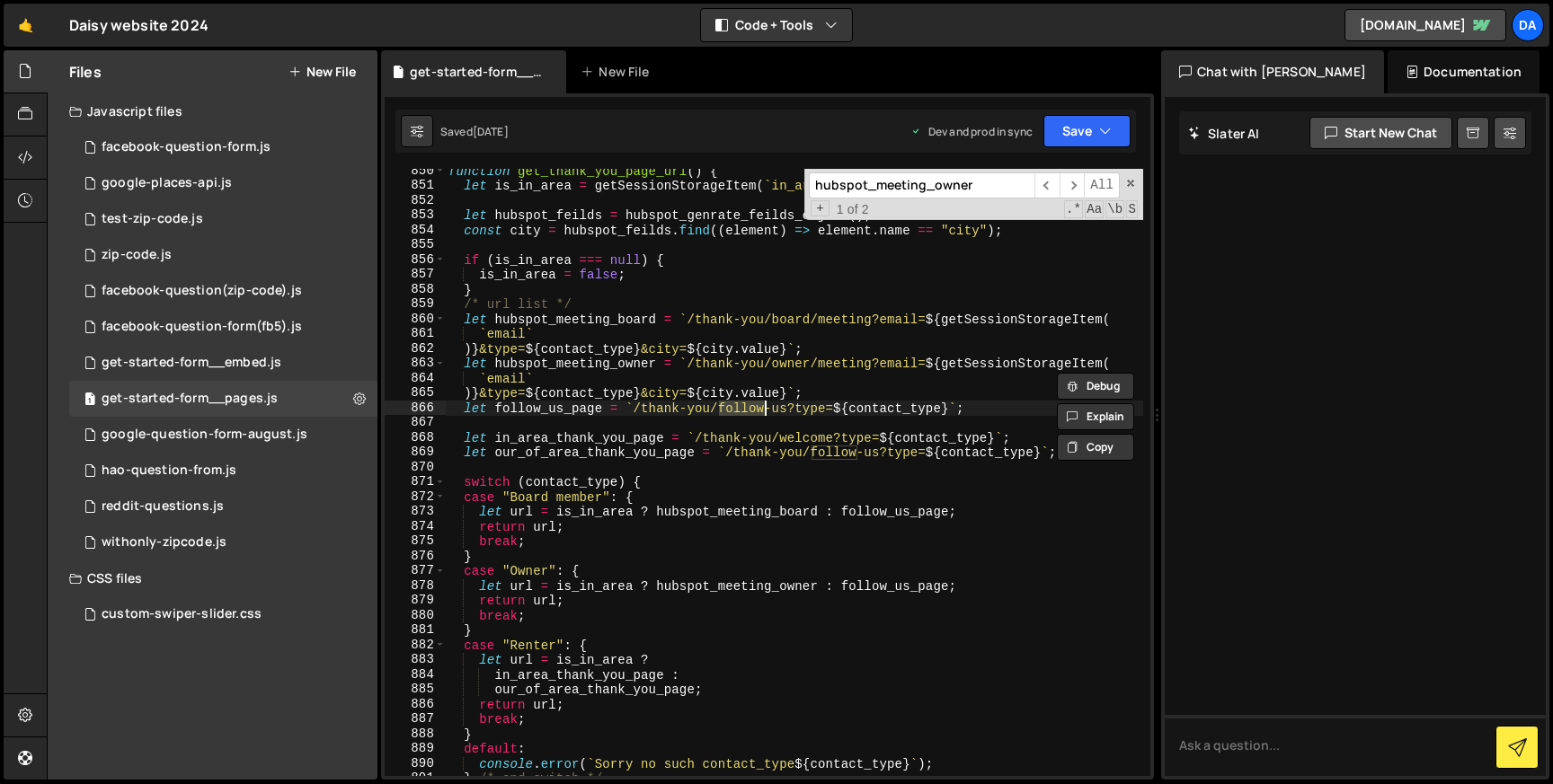
scroll to position [12661, 0]
